Goal: Task Accomplishment & Management: Manage account settings

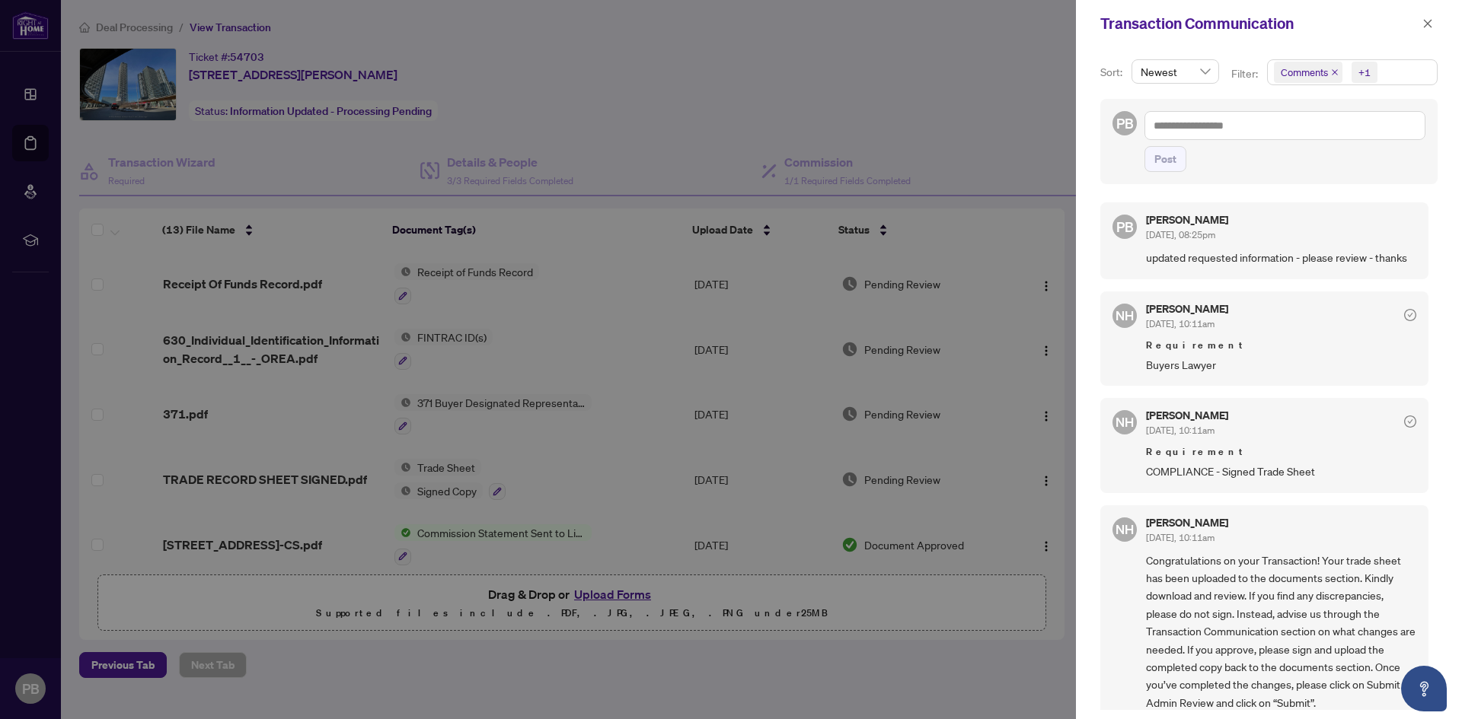
click at [928, 109] on div at bounding box center [731, 359] width 1462 height 719
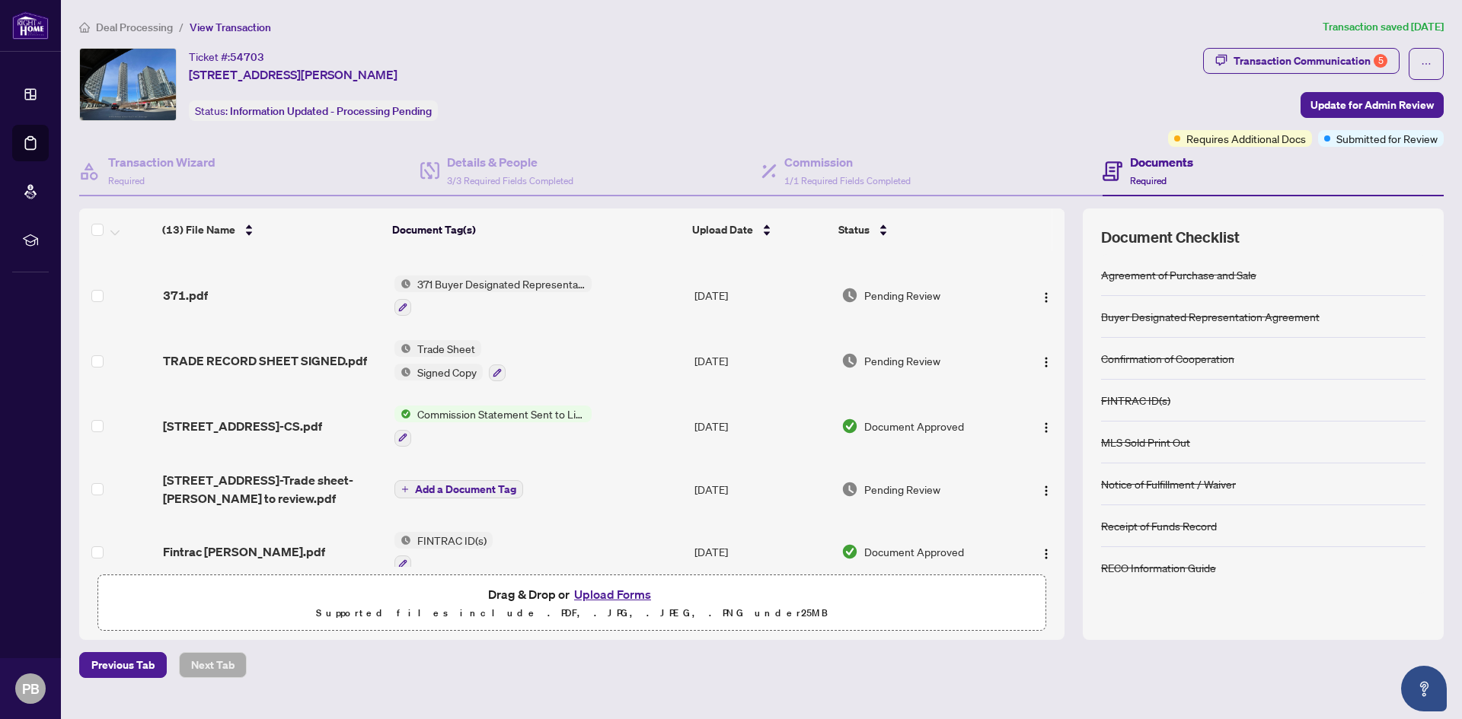
scroll to position [120, 0]
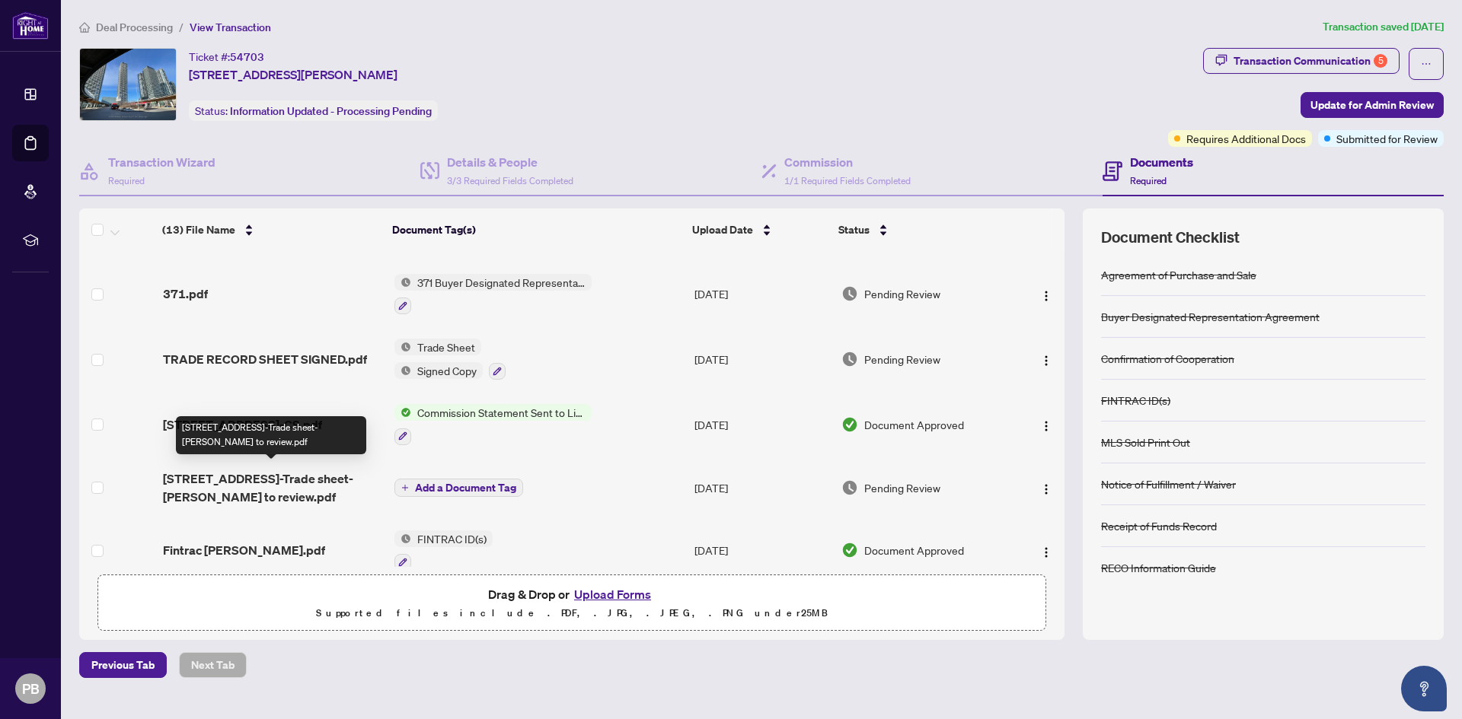
click at [241, 480] on span "[STREET_ADDRESS]-Trade sheet-[PERSON_NAME] to review.pdf" at bounding box center [272, 488] width 219 height 37
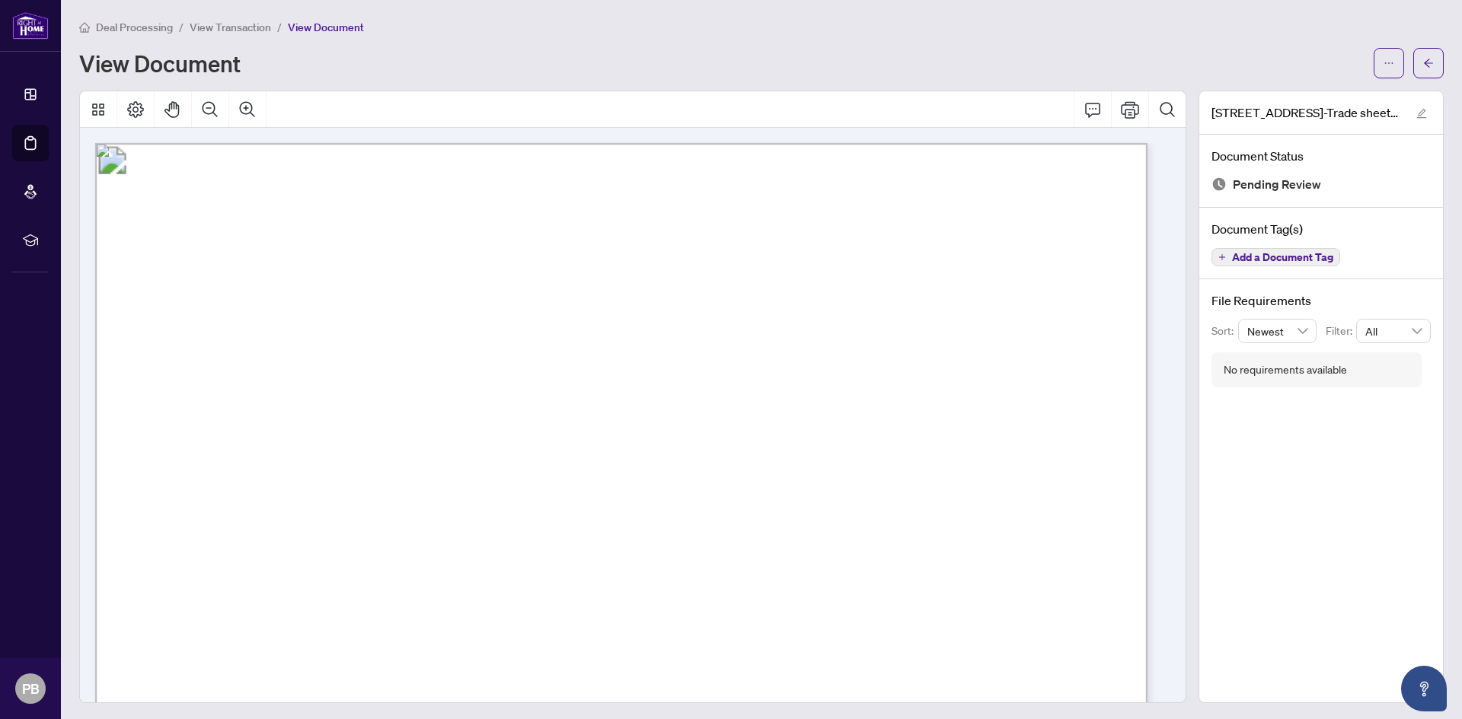
click at [235, 31] on span "View Transaction" at bounding box center [230, 28] width 81 height 14
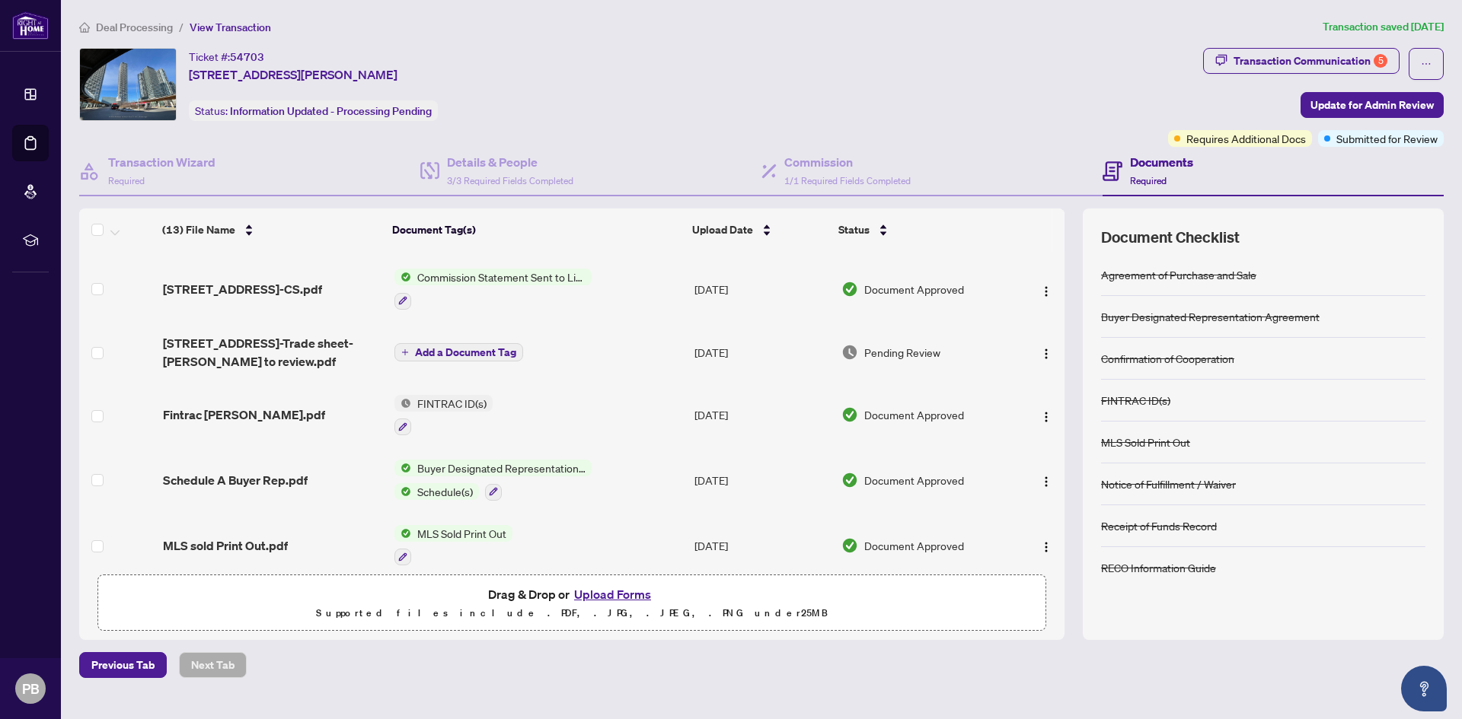
scroll to position [520, 0]
